Goal: Complete application form

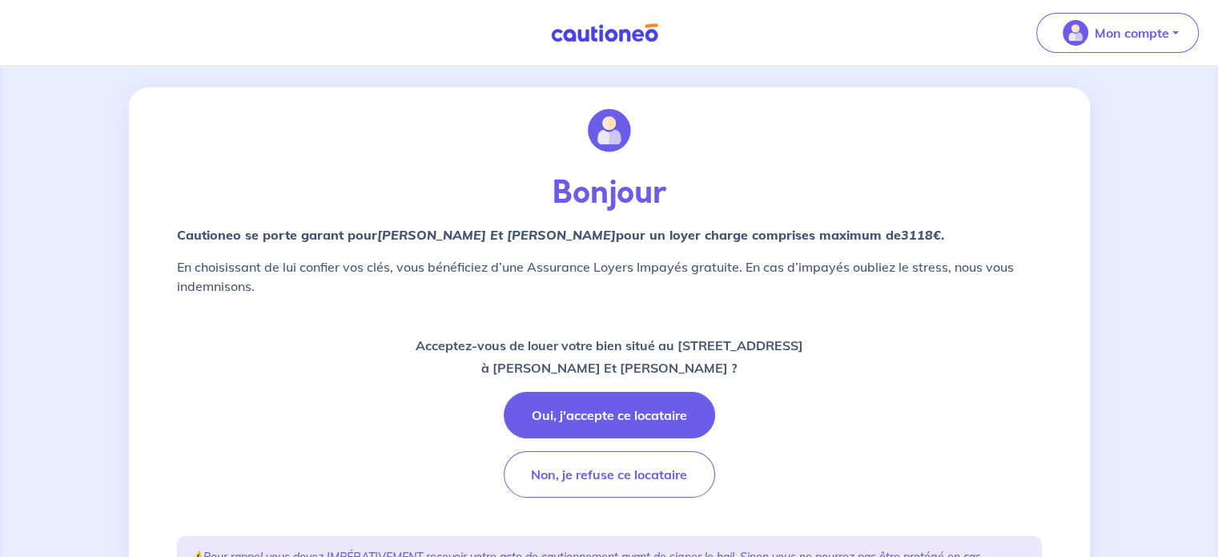
scroll to position [20, 0]
